Goal: Find specific page/section: Find specific page/section

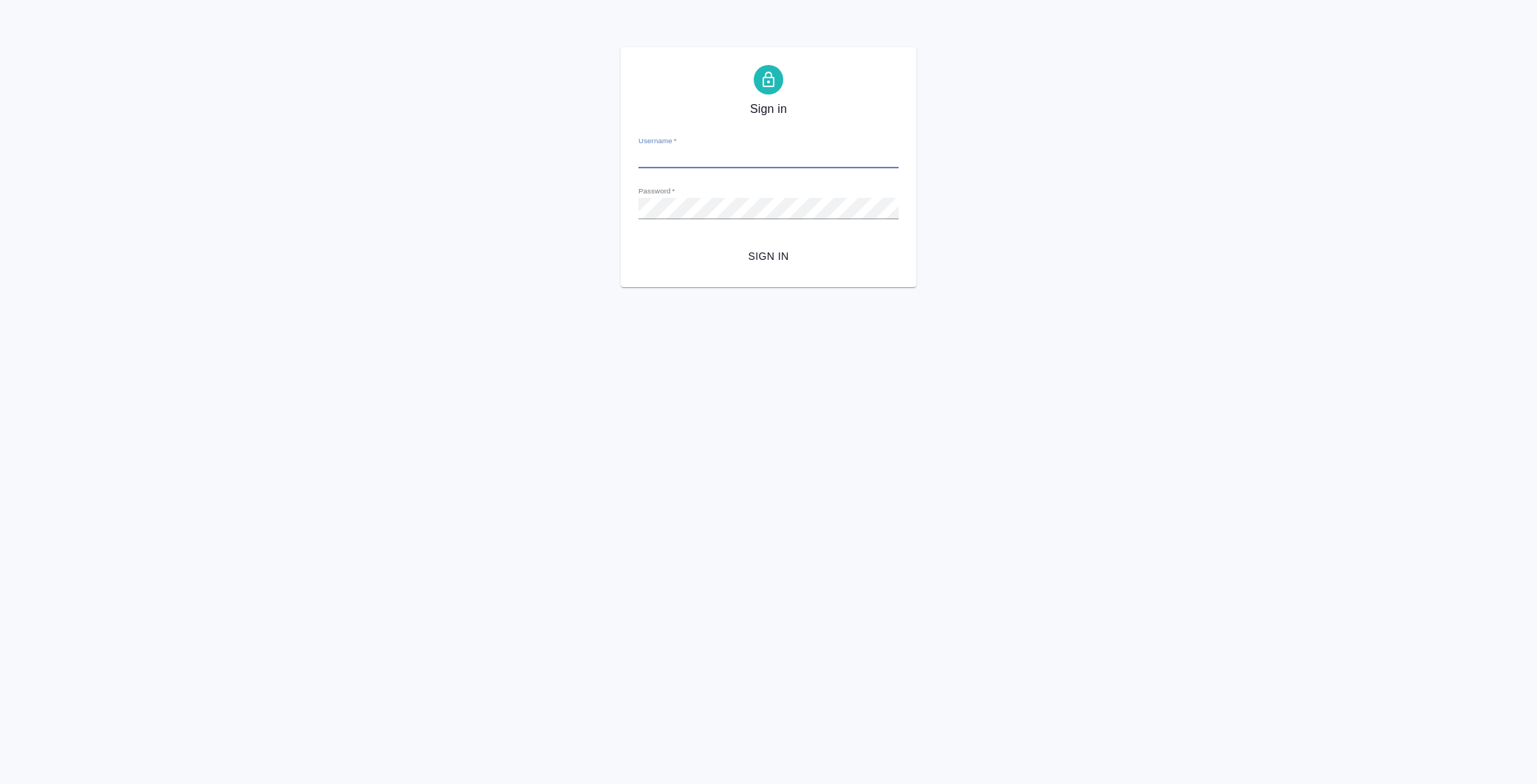
type input "[PERSON_NAME][EMAIL_ADDRESS][DOMAIN_NAME]"
click at [756, 255] on span "Sign in" at bounding box center [768, 256] width 236 height 19
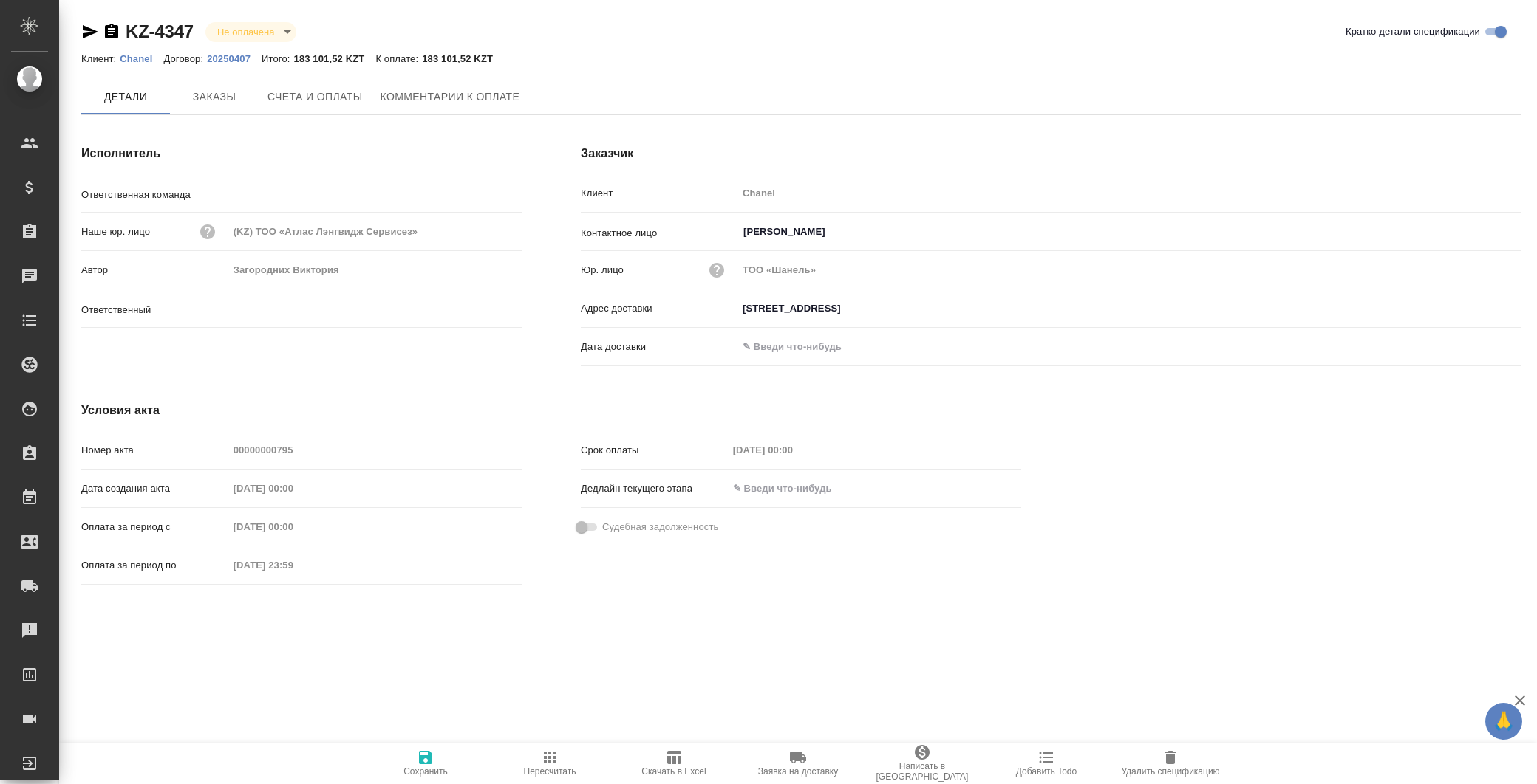
type input "Локализация"
type input "Загородних Виктория"
